Goal: Task Accomplishment & Management: Complete application form

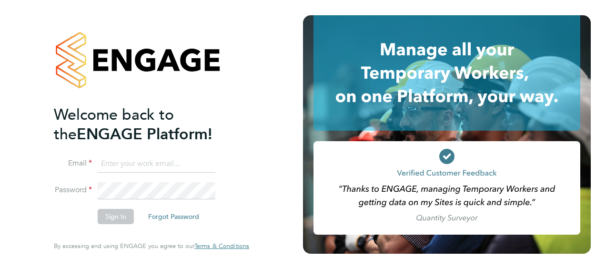
type input "liam.mackay@vistry.co.uk"
click at [118, 216] on button "Sign In" at bounding box center [116, 216] width 36 height 15
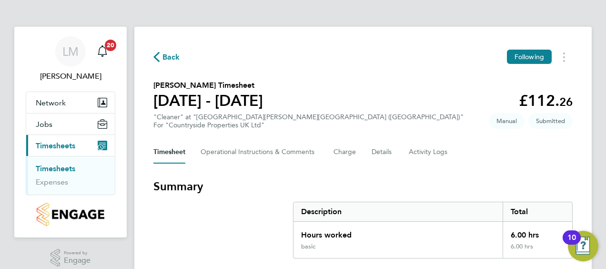
click at [52, 146] on span "Timesheets" at bounding box center [56, 145] width 40 height 9
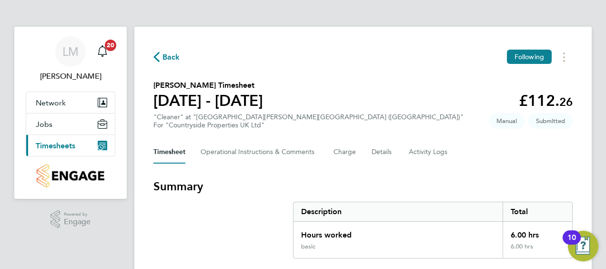
click at [52, 146] on span "Timesheets" at bounding box center [56, 145] width 40 height 9
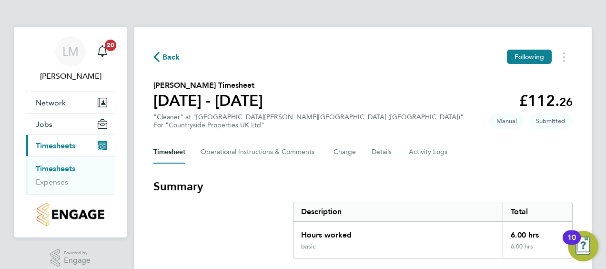
click at [55, 173] on li "Timesheets" at bounding box center [71, 170] width 71 height 13
click at [56, 169] on link "Timesheets" at bounding box center [56, 168] width 40 height 9
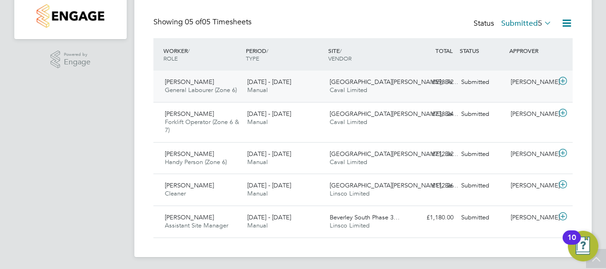
scroll to position [200, 0]
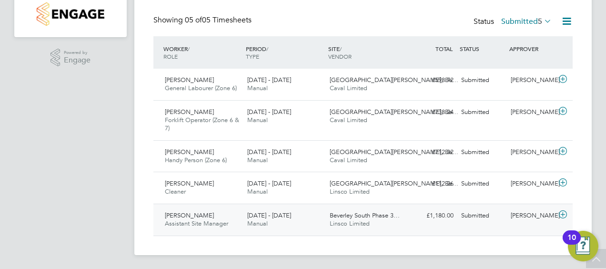
click at [561, 214] on icon at bounding box center [563, 215] width 12 height 8
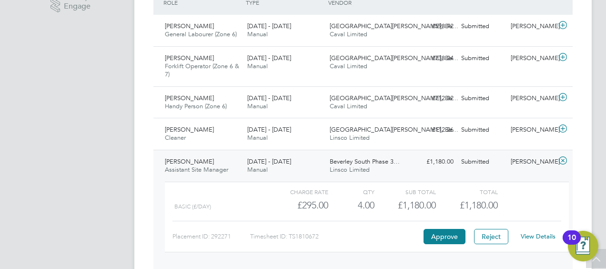
scroll to position [288, 0]
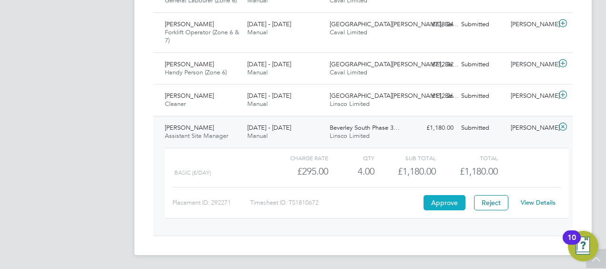
click at [446, 201] on button "Approve" at bounding box center [445, 202] width 42 height 15
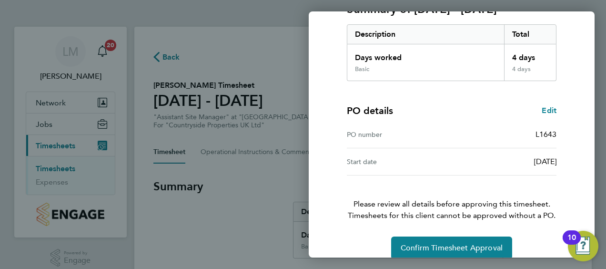
scroll to position [160, 0]
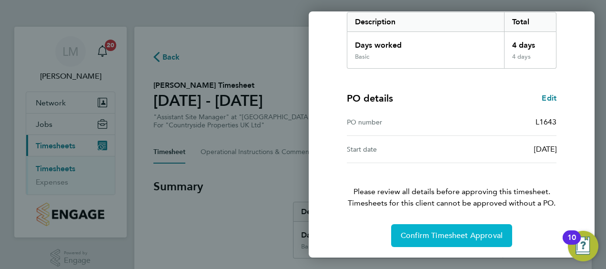
click at [474, 240] on button "Confirm Timesheet Approval" at bounding box center [451, 235] width 121 height 23
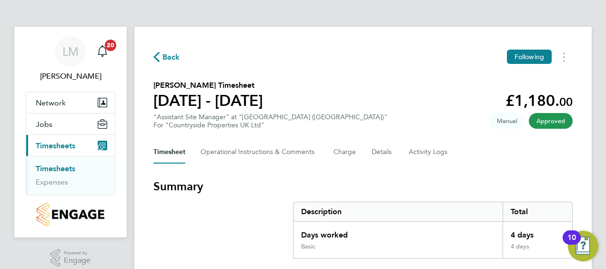
click at [62, 143] on span "Timesheets" at bounding box center [56, 145] width 40 height 9
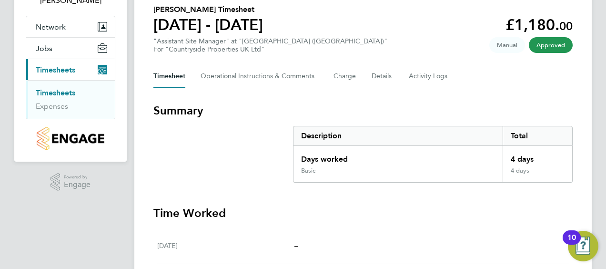
scroll to position [143, 0]
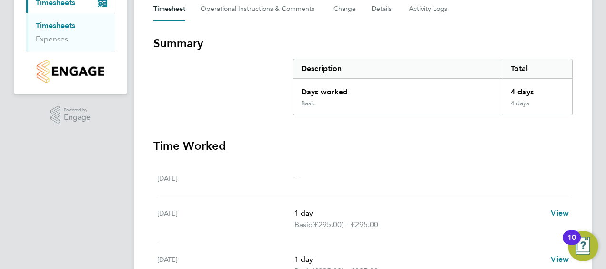
click at [54, 22] on link "Timesheets" at bounding box center [56, 25] width 40 height 9
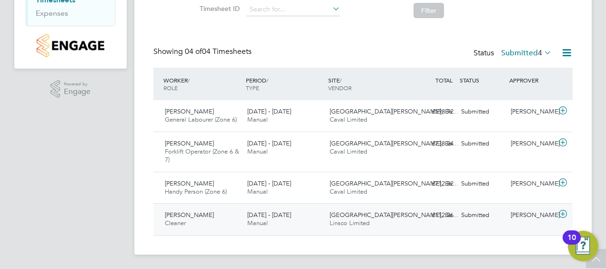
click at [563, 214] on icon at bounding box center [563, 214] width 12 height 8
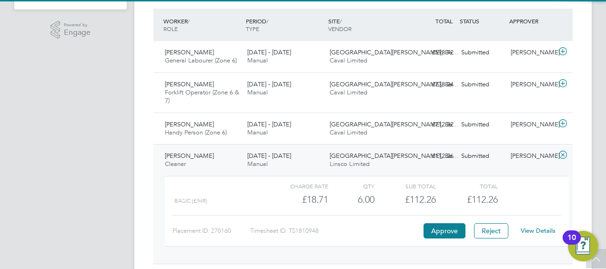
scroll to position [256, 0]
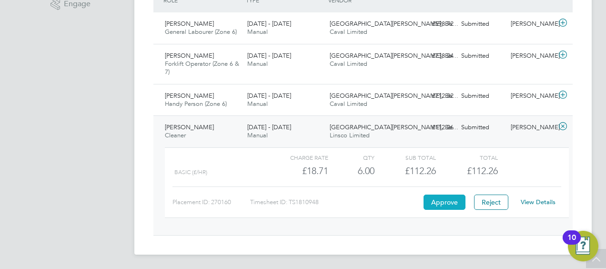
click at [441, 194] on button "Approve" at bounding box center [445, 201] width 42 height 15
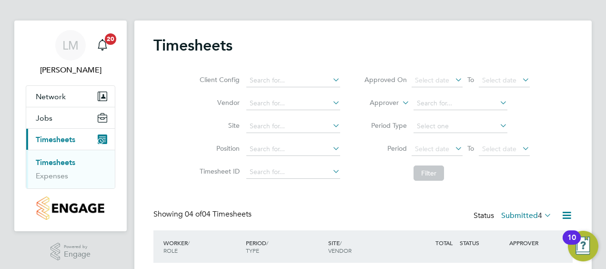
scroll to position [0, 0]
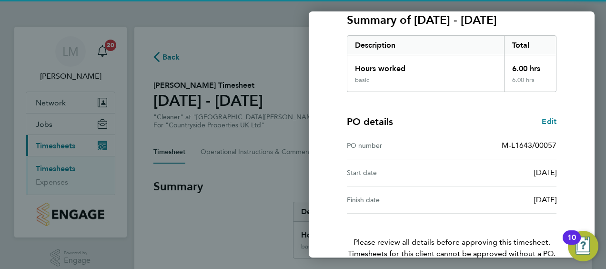
scroll to position [187, 0]
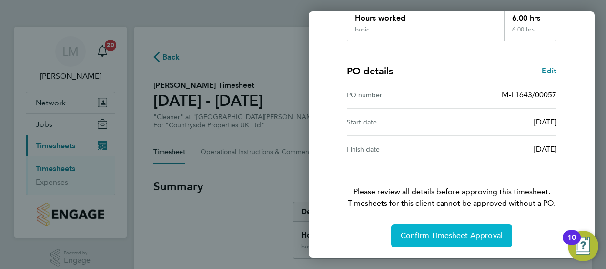
click at [448, 232] on span "Confirm Timesheet Approval" at bounding box center [452, 236] width 102 height 10
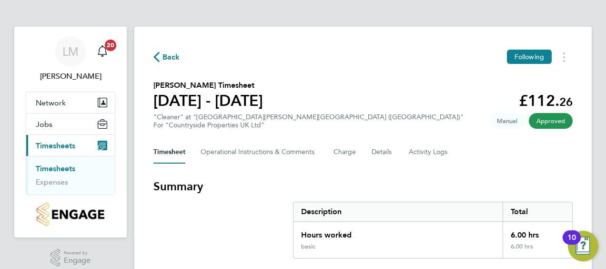
click at [61, 166] on link "Timesheets" at bounding box center [56, 168] width 40 height 9
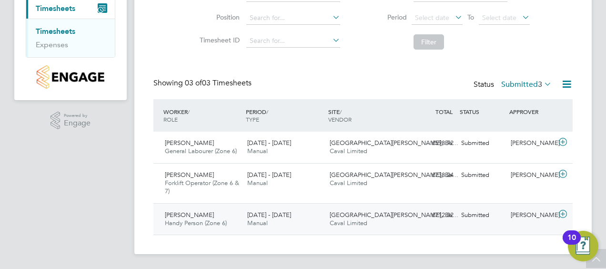
click at [561, 212] on icon at bounding box center [563, 214] width 12 height 8
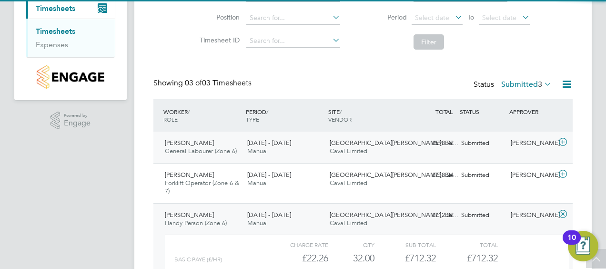
scroll to position [224, 0]
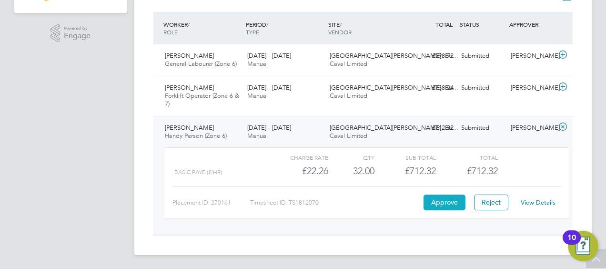
click at [436, 196] on button "Approve" at bounding box center [445, 201] width 42 height 15
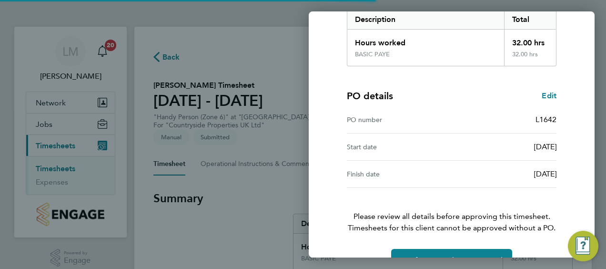
scroll to position [187, 0]
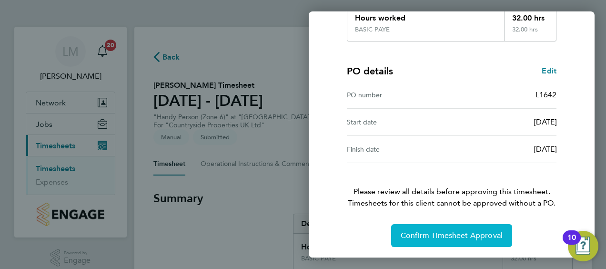
click at [451, 232] on span "Confirm Timesheet Approval" at bounding box center [452, 236] width 102 height 10
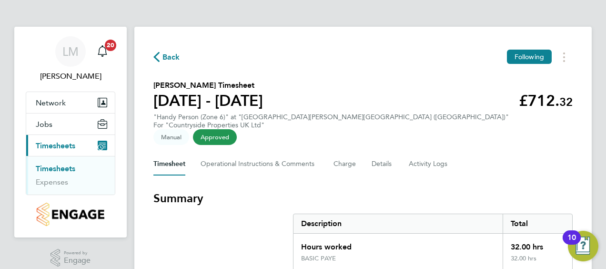
click at [59, 173] on li "Timesheets" at bounding box center [71, 170] width 71 height 13
click at [60, 168] on link "Timesheets" at bounding box center [56, 168] width 40 height 9
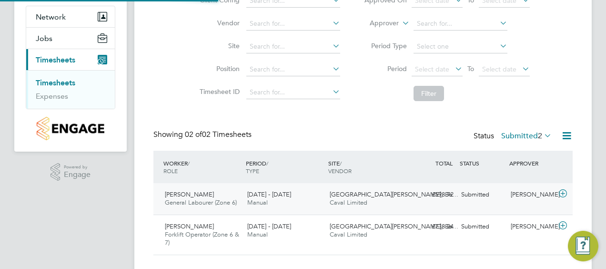
scroll to position [105, 0]
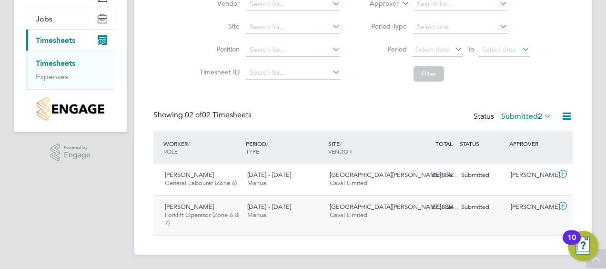
click at [564, 205] on icon at bounding box center [563, 206] width 12 height 8
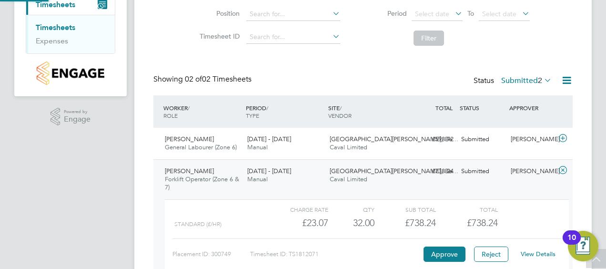
scroll to position [193, 0]
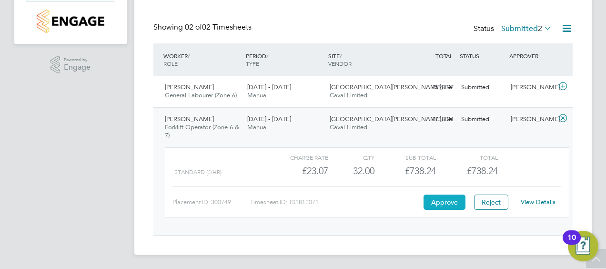
click at [439, 201] on button "Approve" at bounding box center [445, 201] width 42 height 15
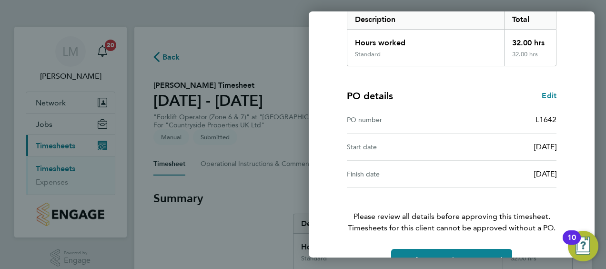
scroll to position [187, 0]
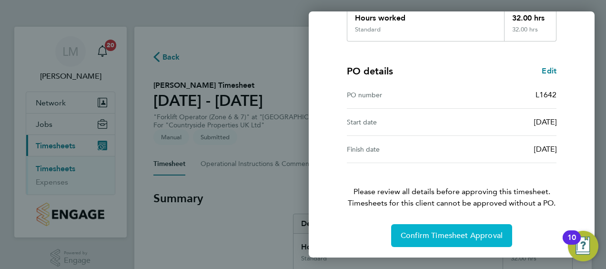
click at [418, 224] on button "Confirm Timesheet Approval" at bounding box center [451, 235] width 121 height 23
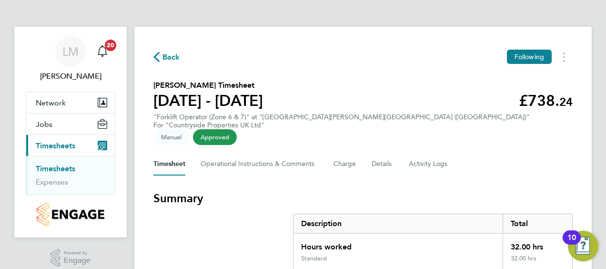
click at [69, 167] on link "Timesheets" at bounding box center [56, 168] width 40 height 9
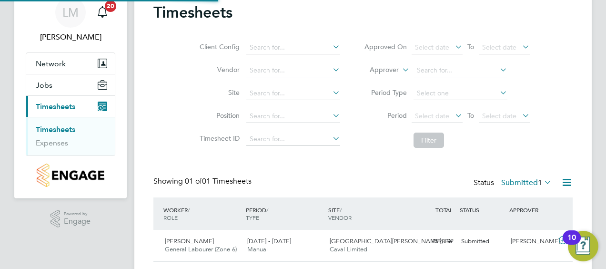
scroll to position [66, 0]
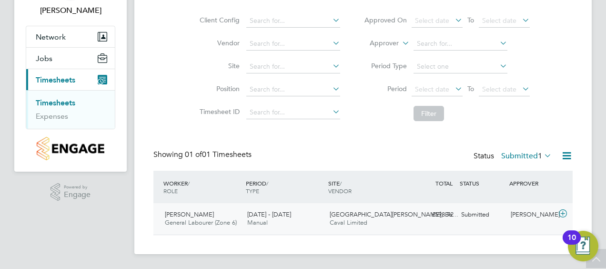
click at [567, 211] on icon at bounding box center [563, 214] width 12 height 8
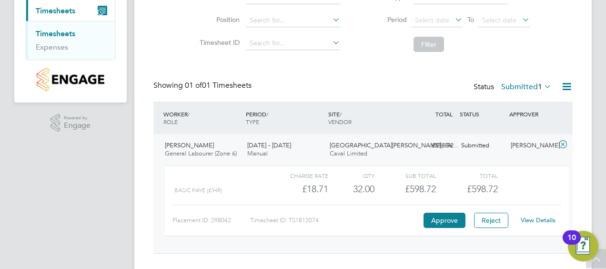
scroll to position [153, 0]
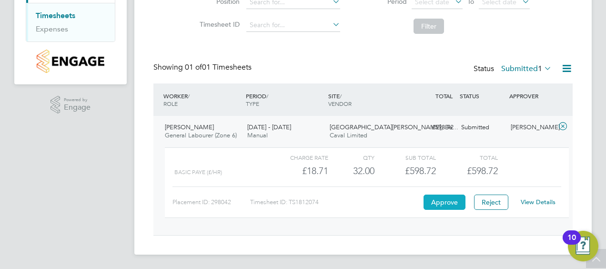
click at [430, 203] on button "Approve" at bounding box center [445, 201] width 42 height 15
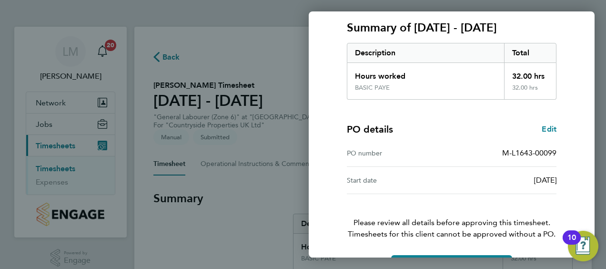
scroll to position [160, 0]
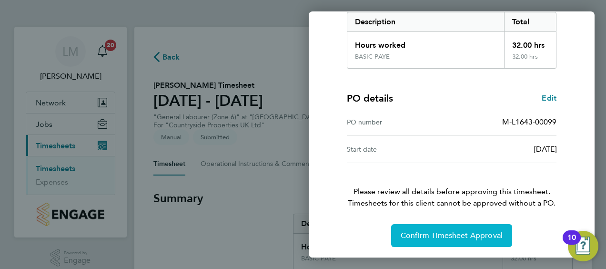
click at [464, 238] on span "Confirm Timesheet Approval" at bounding box center [452, 236] width 102 height 10
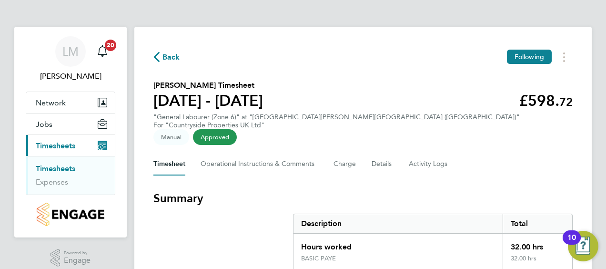
click at [60, 162] on ul "Timesheets Expenses" at bounding box center [70, 175] width 89 height 39
click at [60, 164] on link "Timesheets" at bounding box center [56, 168] width 40 height 9
